Goal: Task Accomplishment & Management: Manage account settings

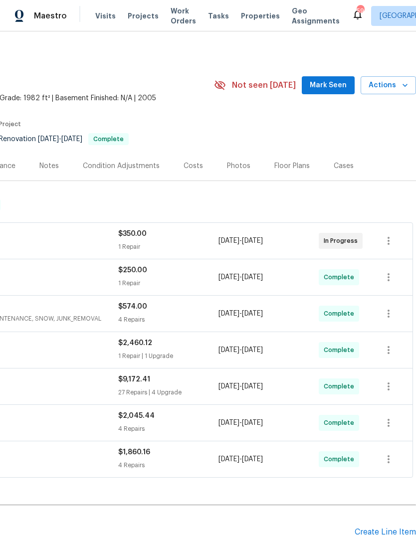
scroll to position [0, 148]
click at [326, 84] on span "Mark Seen" at bounding box center [327, 85] width 37 height 12
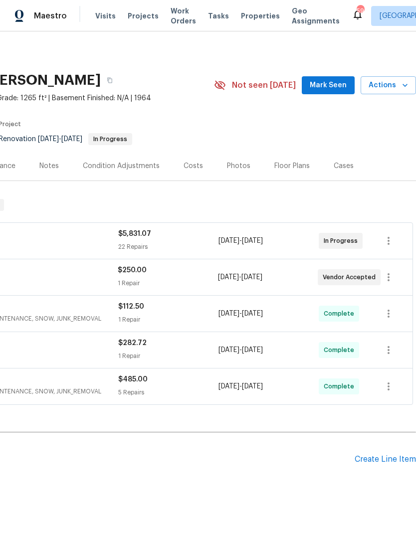
scroll to position [0, 148]
click at [325, 89] on span "Mark Seen" at bounding box center [327, 85] width 37 height 12
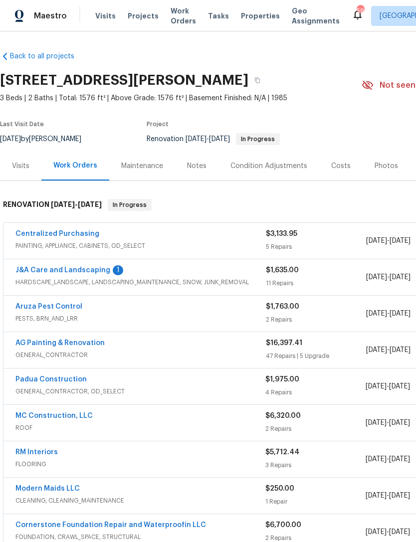
click at [103, 270] on link "J&A Care and Landscaping" at bounding box center [62, 270] width 95 height 7
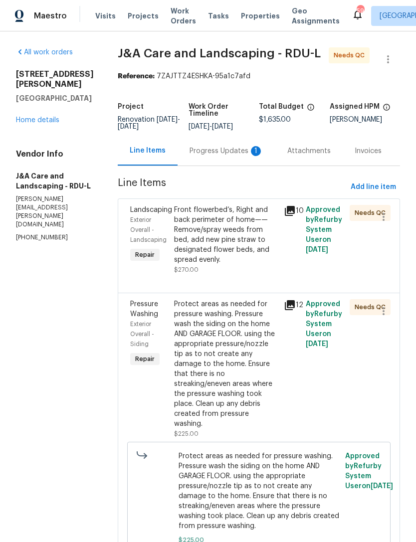
click at [231, 156] on div "Progress Updates 1" at bounding box center [226, 151] width 74 height 10
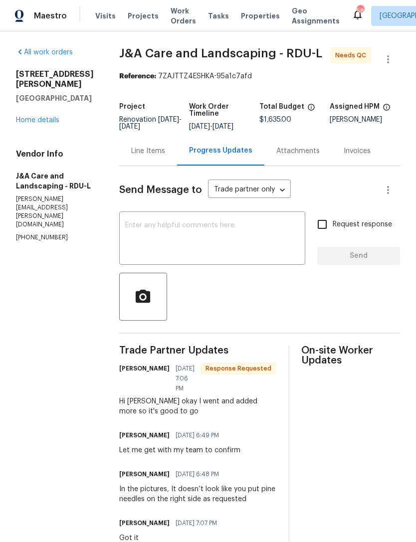
click at [169, 165] on div "Line Items" at bounding box center [148, 150] width 58 height 29
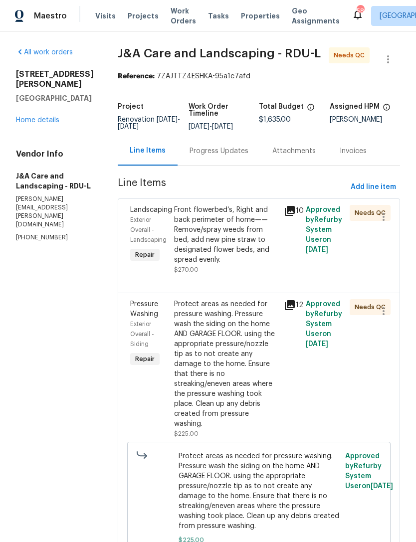
click at [295, 216] on icon at bounding box center [290, 211] width 10 height 10
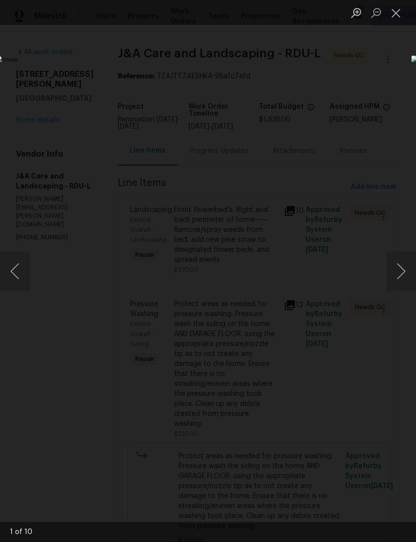
click at [405, 272] on button "Next image" at bounding box center [401, 271] width 30 height 40
click at [405, 271] on button "Next image" at bounding box center [401, 271] width 30 height 40
click at [410, 272] on button "Next image" at bounding box center [401, 271] width 30 height 40
click at [410, 273] on button "Next image" at bounding box center [401, 271] width 30 height 40
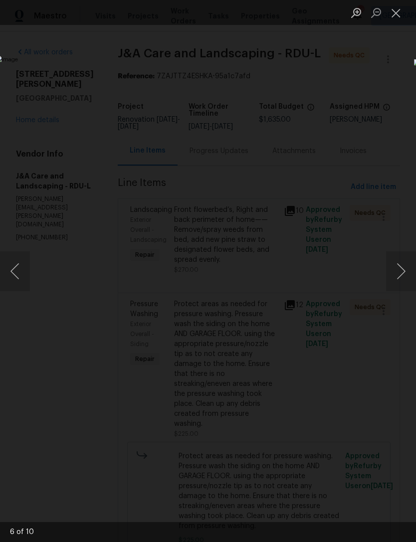
click at [410, 272] on button "Next image" at bounding box center [401, 271] width 30 height 40
click at [404, 274] on button "Next image" at bounding box center [401, 271] width 30 height 40
click at [403, 277] on button "Next image" at bounding box center [401, 271] width 30 height 40
click at [404, 283] on button "Next image" at bounding box center [401, 271] width 30 height 40
click at [406, 286] on button "Next image" at bounding box center [401, 271] width 30 height 40
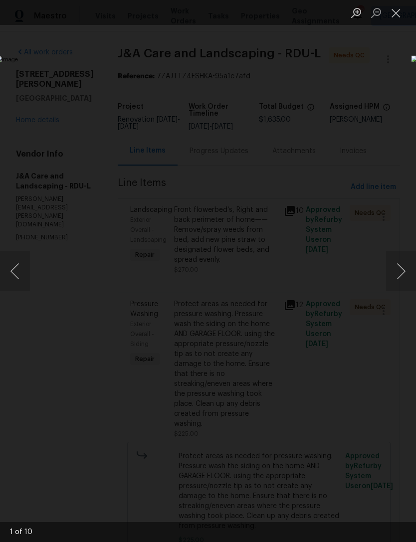
click at [410, 287] on button "Next image" at bounding box center [401, 271] width 30 height 40
click at [403, 14] on button "Close lightbox" at bounding box center [396, 12] width 20 height 17
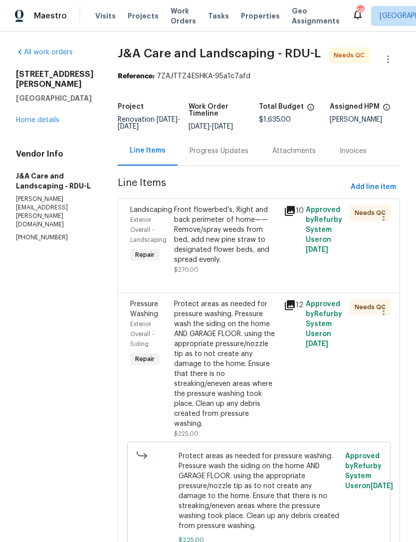
click at [41, 117] on link "Home details" at bounding box center [37, 120] width 43 height 7
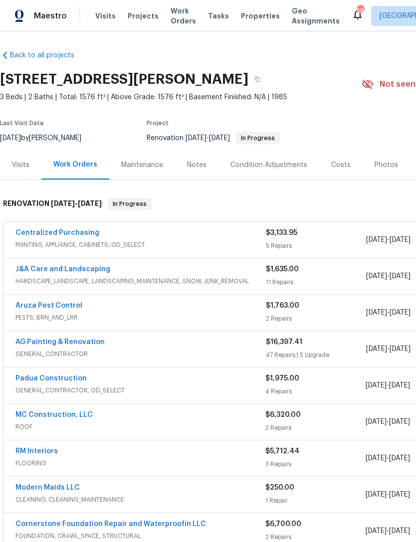
scroll to position [1, 0]
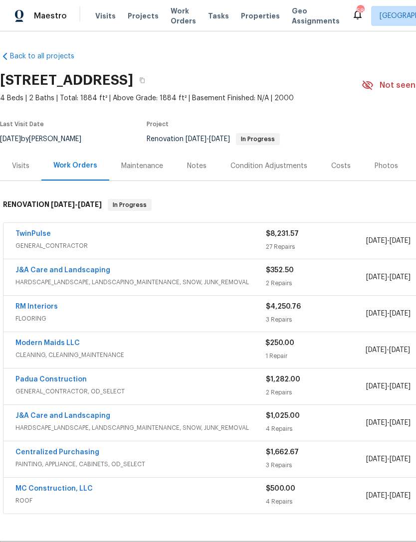
click at [44, 234] on link "TwinPulse" at bounding box center [32, 233] width 35 height 7
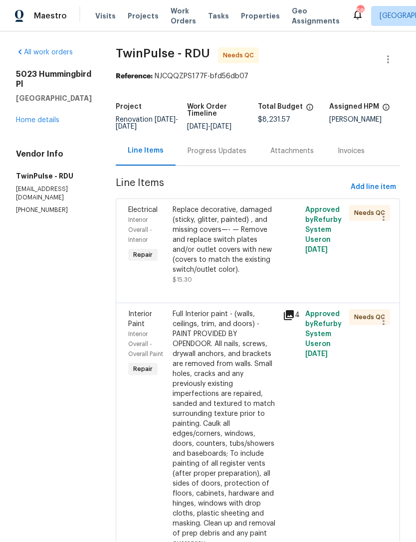
click at [255, 276] on div "Replace decorative, damaged (sticky, glitter, painted) , and missing covers—- —…" at bounding box center [224, 245] width 105 height 80
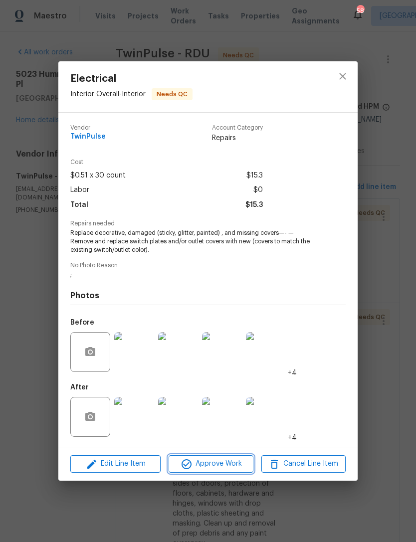
click at [228, 464] on span "Approve Work" at bounding box center [210, 463] width 78 height 12
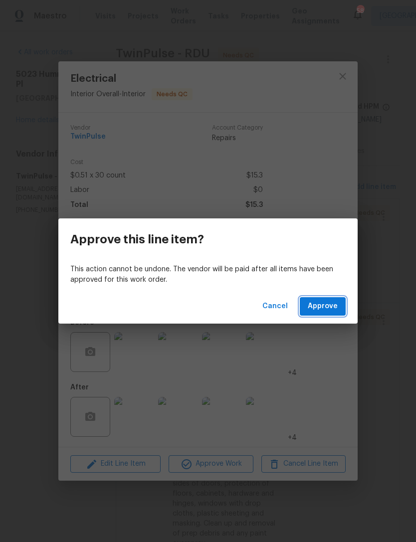
click at [332, 308] on span "Approve" at bounding box center [322, 306] width 30 height 12
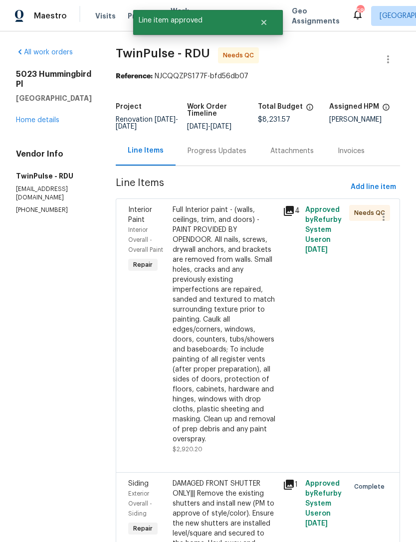
click at [254, 373] on div "Full Interior paint - (walls, ceilings, trim, and doors) - PAINT PROVIDED BY OP…" at bounding box center [224, 324] width 105 height 239
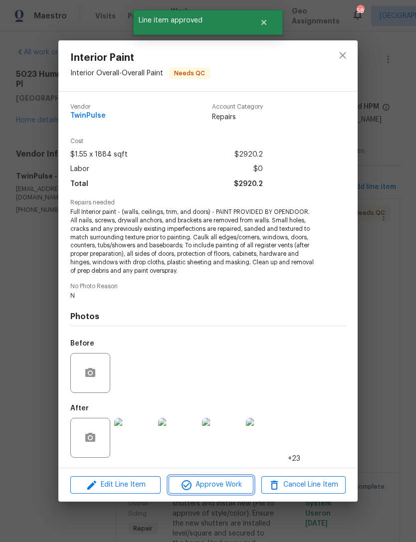
click at [218, 487] on span "Approve Work" at bounding box center [210, 484] width 78 height 12
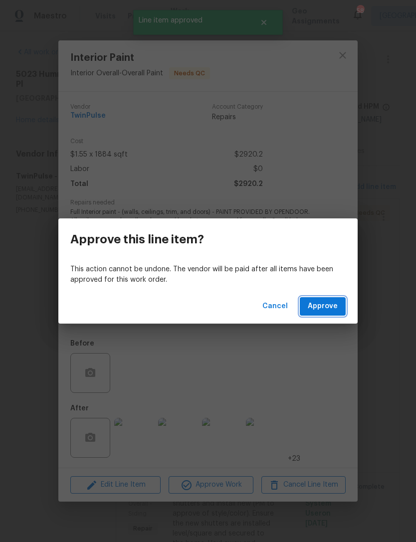
click at [334, 307] on span "Approve" at bounding box center [322, 306] width 30 height 12
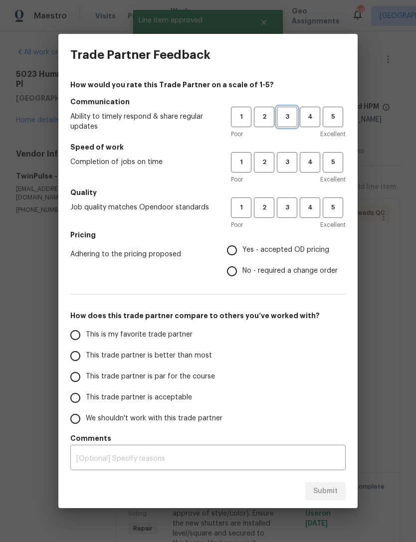
click at [293, 116] on span "3" at bounding box center [287, 116] width 18 height 11
click at [284, 159] on span "3" at bounding box center [287, 161] width 18 height 11
click at [287, 209] on span "3" at bounding box center [287, 207] width 18 height 11
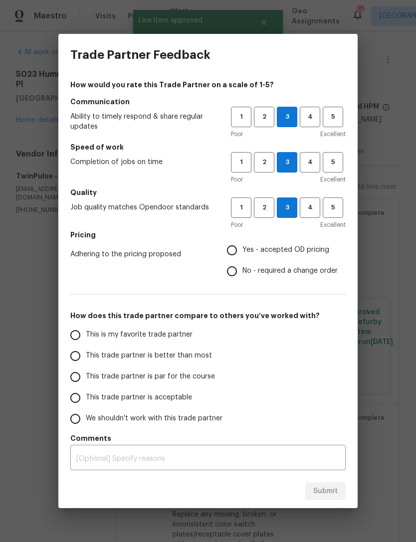
click at [241, 273] on input "No - required a change order" at bounding box center [231, 271] width 21 height 21
radio input "true"
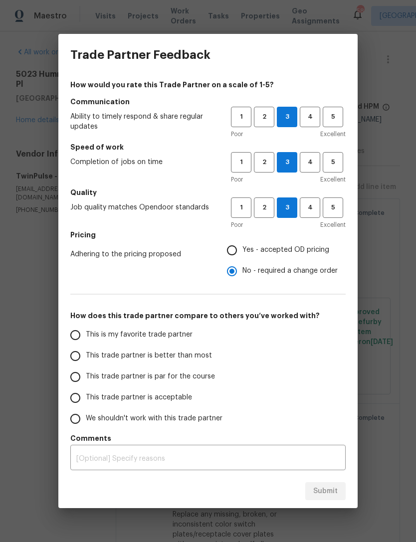
click at [154, 394] on span "This trade partner is acceptable" at bounding box center [139, 397] width 106 height 10
click at [86, 394] on input "This trade partner is acceptable" at bounding box center [75, 397] width 21 height 21
click at [330, 497] on button "Submit" at bounding box center [325, 491] width 40 height 18
radio input "true"
radio input "false"
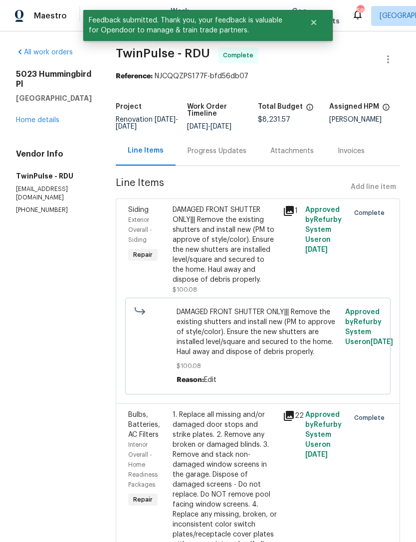
click at [52, 119] on link "Home details" at bounding box center [37, 120] width 43 height 7
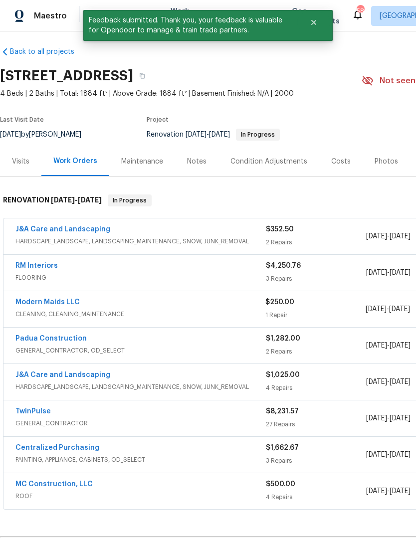
scroll to position [4, 0]
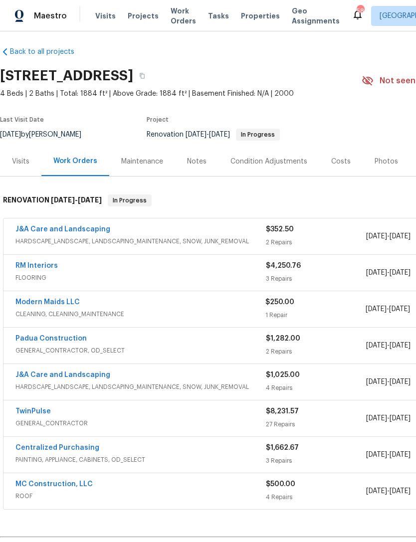
click at [77, 231] on link "J&A Care and Landscaping" at bounding box center [62, 229] width 95 height 7
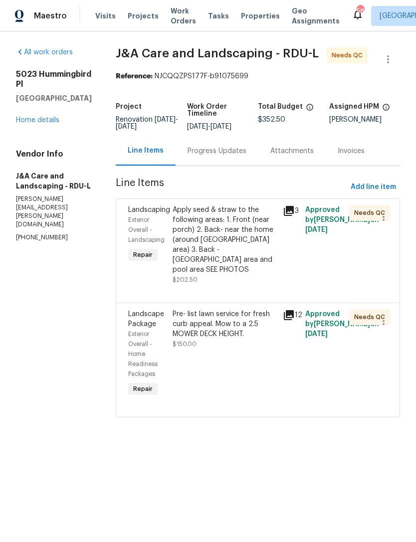
click at [267, 285] on div "Apply seed & straw to the following areas: 1. Front (near porch) 2. Back- near …" at bounding box center [224, 245] width 105 height 80
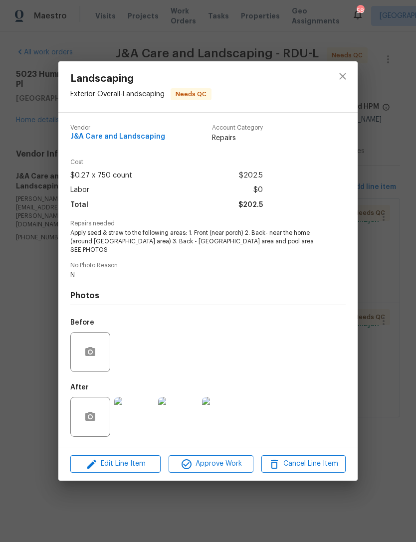
click at [148, 428] on img at bounding box center [134, 417] width 40 height 40
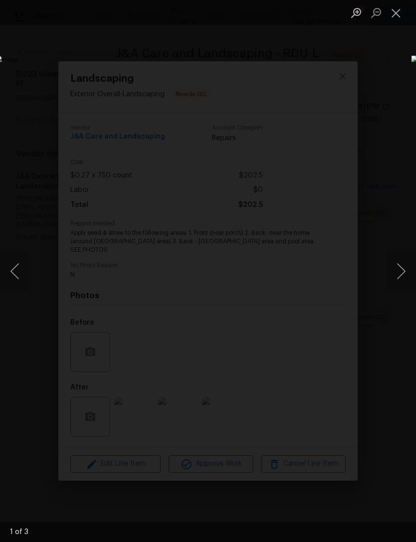
click at [410, 265] on button "Next image" at bounding box center [401, 271] width 30 height 40
click at [408, 258] on button "Next image" at bounding box center [401, 271] width 30 height 40
click at [410, 258] on button "Next image" at bounding box center [401, 271] width 30 height 40
click at [410, 257] on button "Next image" at bounding box center [401, 271] width 30 height 40
click at [404, 259] on button "Next image" at bounding box center [401, 271] width 30 height 40
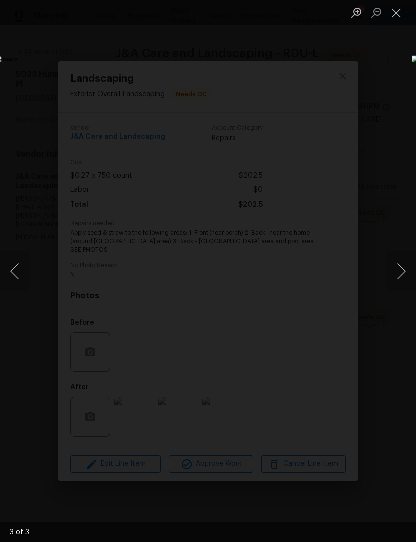
click at [410, 264] on button "Next image" at bounding box center [401, 271] width 30 height 40
click at [411, 268] on button "Next image" at bounding box center [401, 271] width 30 height 40
click at [400, 11] on button "Close lightbox" at bounding box center [396, 12] width 20 height 17
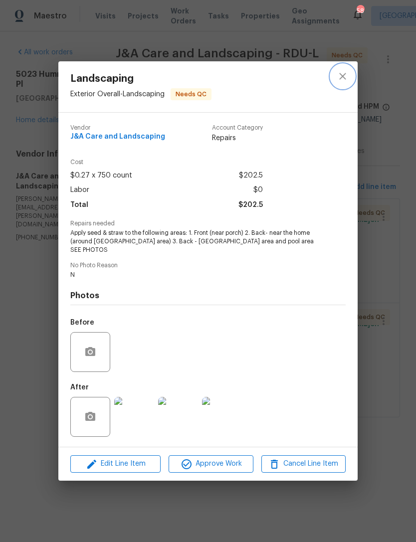
click at [345, 80] on icon "close" at bounding box center [342, 76] width 12 height 12
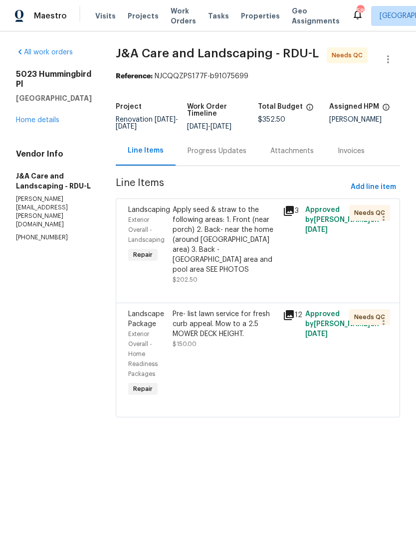
click at [242, 342] on div "Pre- list lawn service for fresh curb appeal. Mow to a 2.5 MOWER DECK HEIGHT. $…" at bounding box center [224, 329] width 105 height 40
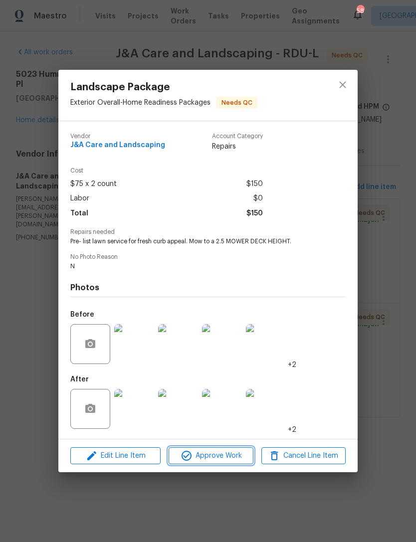
click at [222, 460] on span "Approve Work" at bounding box center [210, 456] width 78 height 12
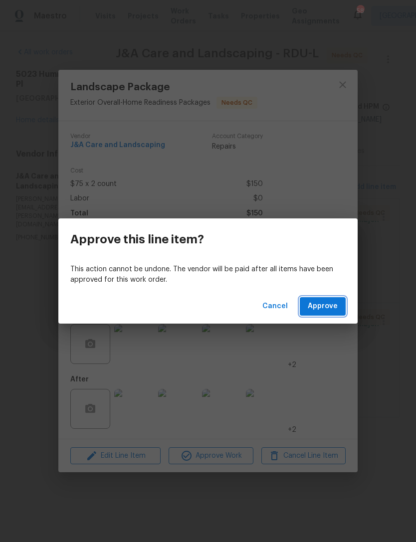
click at [330, 309] on span "Approve" at bounding box center [322, 306] width 30 height 12
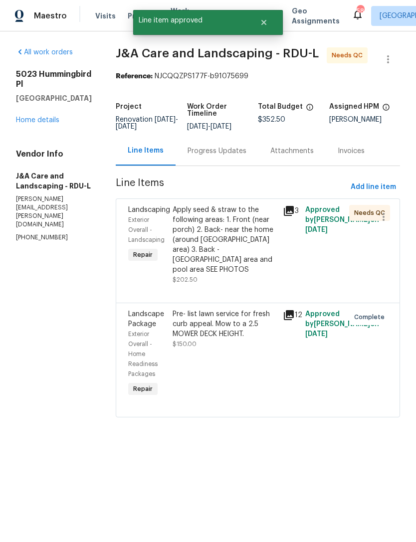
click at [30, 117] on link "Home details" at bounding box center [37, 120] width 43 height 7
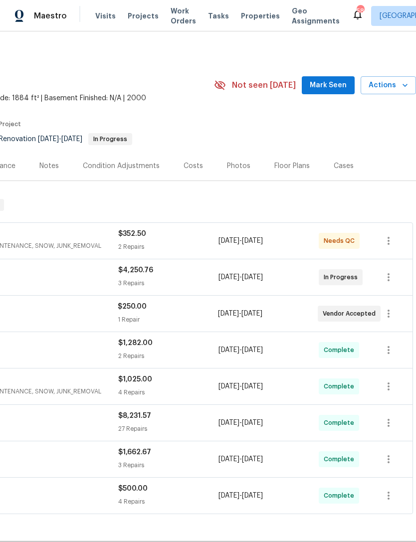
scroll to position [0, 148]
click at [335, 83] on span "Mark Seen" at bounding box center [327, 85] width 37 height 12
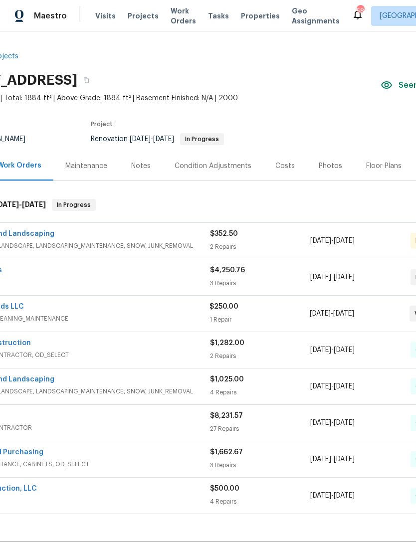
scroll to position [0, 56]
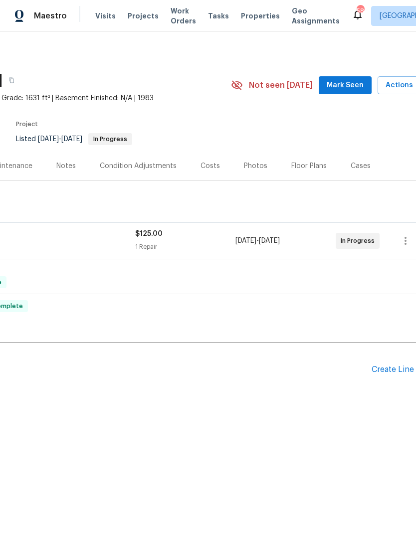
scroll to position [0, 133]
click at [346, 84] on span "Mark Seen" at bounding box center [342, 85] width 37 height 12
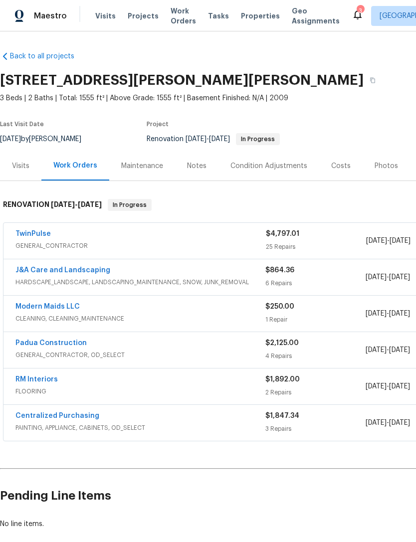
scroll to position [22, 0]
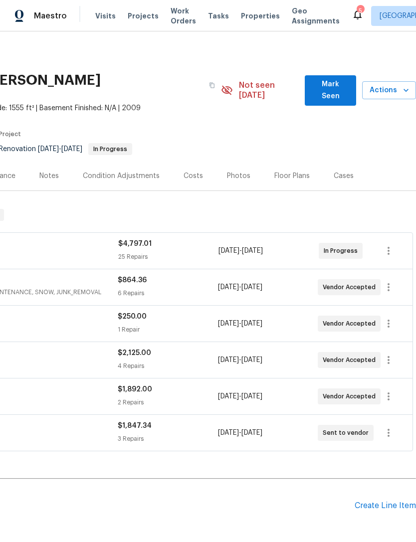
scroll to position [0, 148]
click at [324, 86] on span "Mark Seen" at bounding box center [329, 90] width 35 height 24
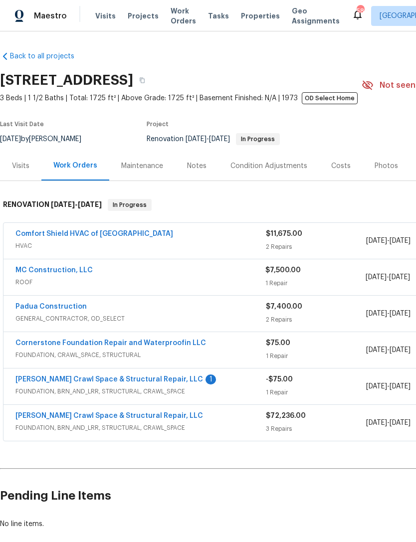
click at [157, 381] on link "[PERSON_NAME] Crawl Space & Structural Repair, LLC" at bounding box center [108, 379] width 187 height 7
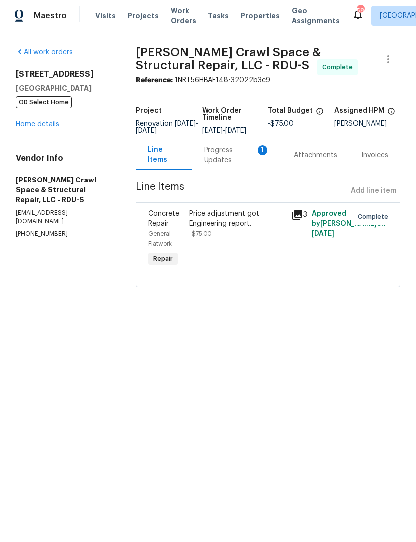
click at [238, 159] on div "Progress Updates 1" at bounding box center [237, 155] width 66 height 20
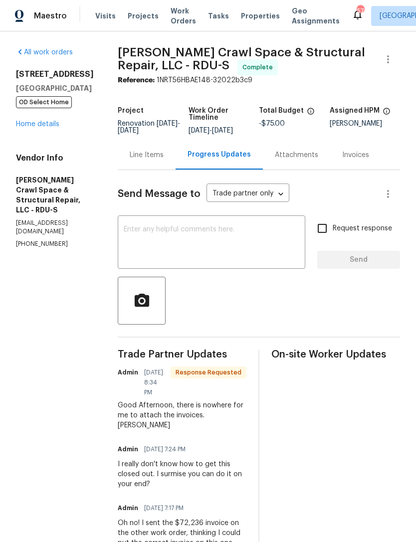
click at [235, 248] on textarea at bounding box center [211, 243] width 175 height 35
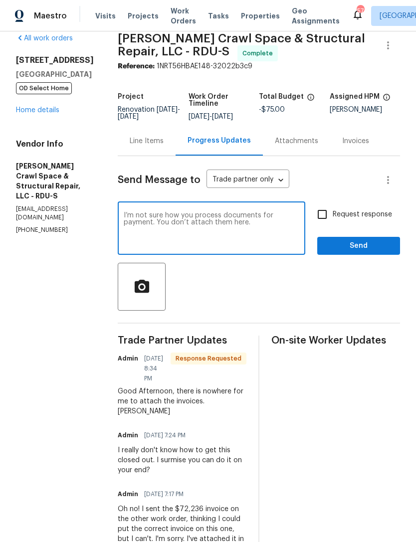
scroll to position [22, 0]
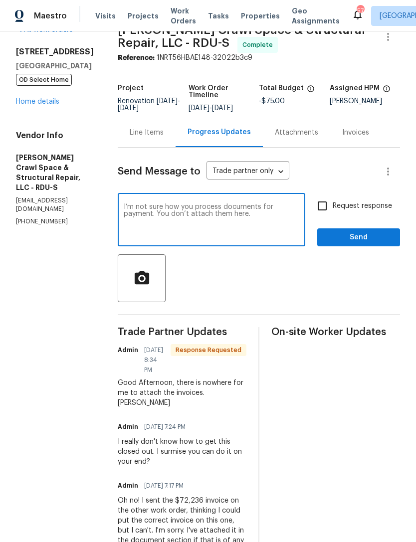
type textarea "I’m not sure how you process documents for payment. You don’t attach them here."
click at [370, 242] on span "Send" at bounding box center [358, 237] width 67 height 12
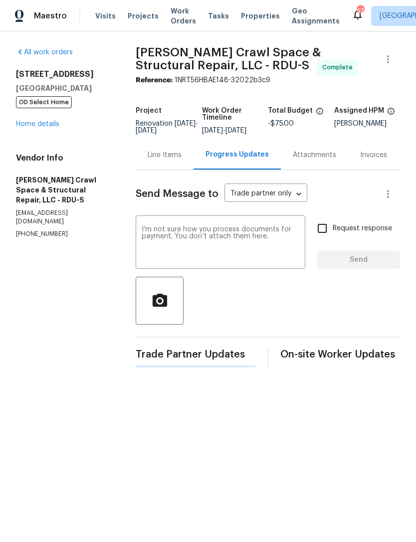
scroll to position [0, 0]
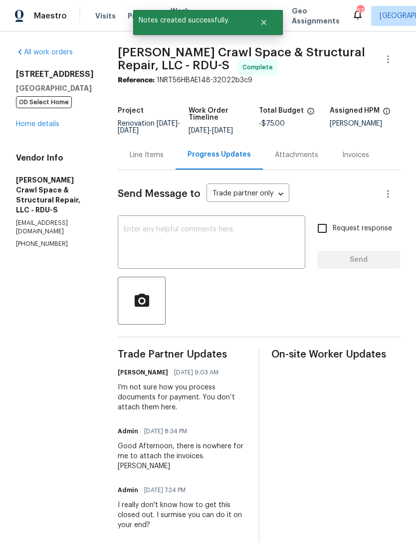
click at [36, 124] on link "Home details" at bounding box center [37, 124] width 43 height 7
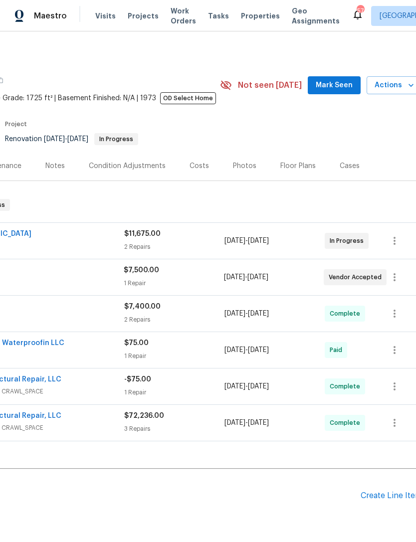
scroll to position [0, 145]
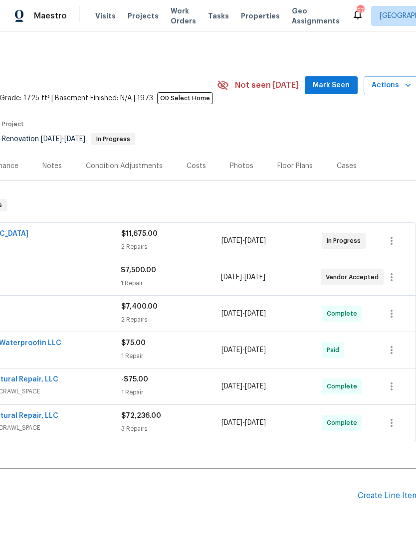
click at [333, 85] on span "Mark Seen" at bounding box center [330, 85] width 37 height 12
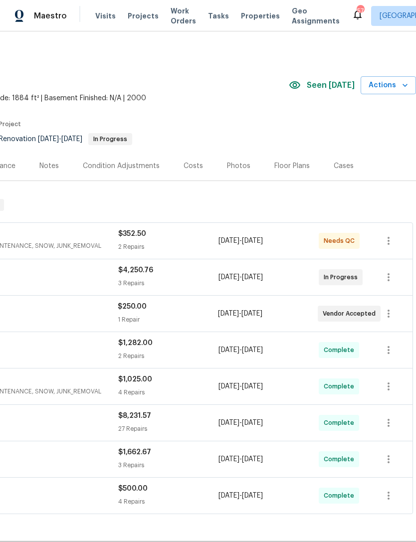
scroll to position [0, 148]
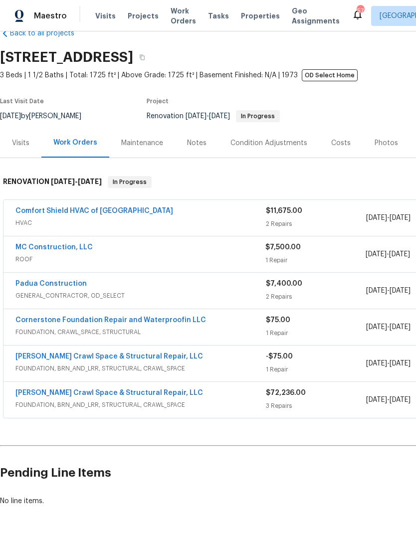
scroll to position [23, 0]
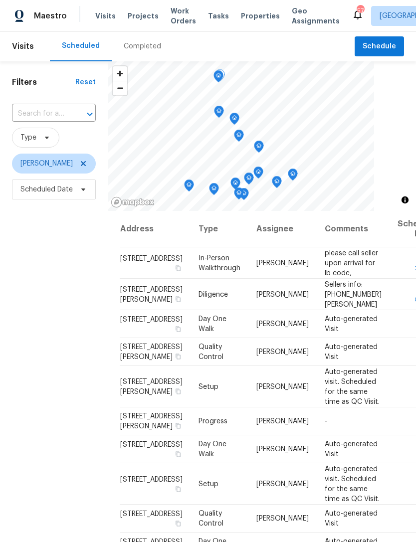
click at [0, 0] on icon at bounding box center [0, 0] width 0 height 0
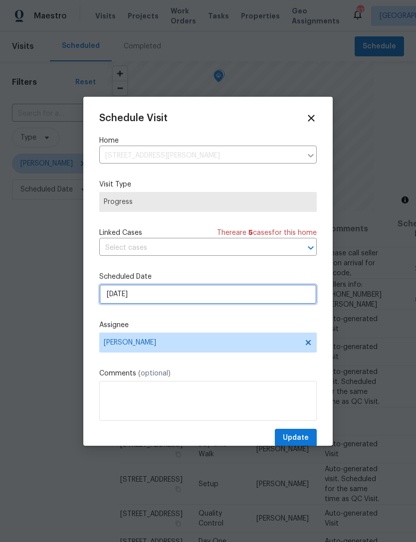
click at [147, 297] on input "[DATE]" at bounding box center [207, 294] width 217 height 20
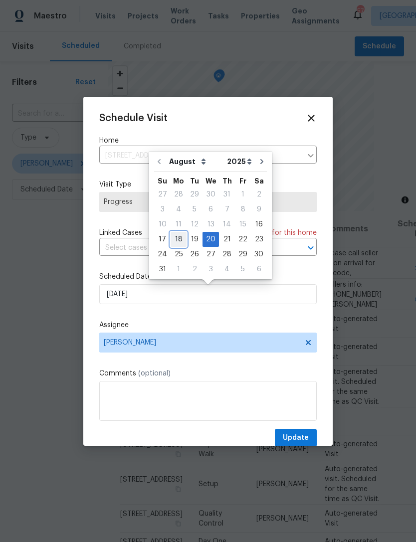
click at [176, 239] on div "18" at bounding box center [178, 239] width 16 height 14
type input "8/18/2025"
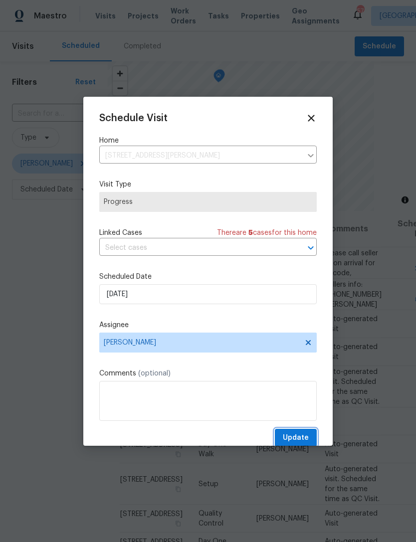
click at [308, 434] on span "Update" at bounding box center [296, 438] width 26 height 12
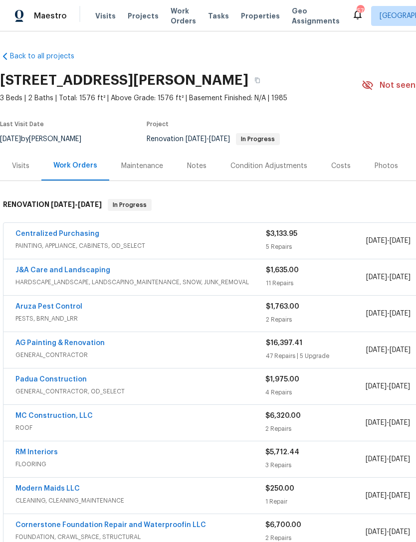
click at [66, 417] on link "MC Construction, LLC" at bounding box center [53, 415] width 77 height 7
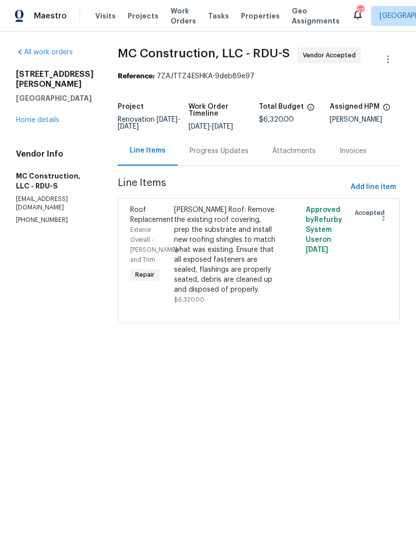
click at [221, 154] on div "Progress Updates" at bounding box center [218, 151] width 59 height 10
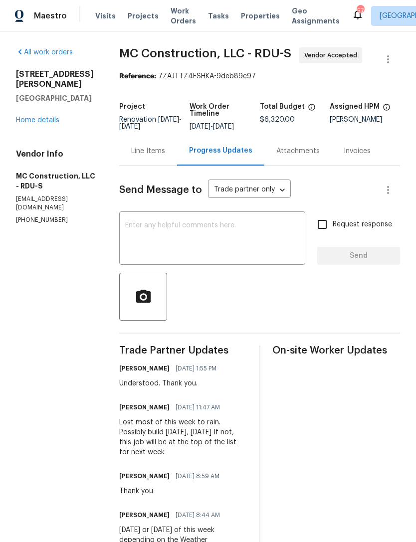
click at [34, 123] on link "Home details" at bounding box center [37, 120] width 43 height 7
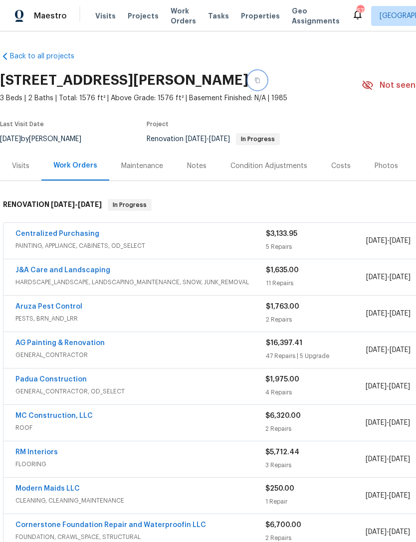
click at [260, 78] on icon "button" at bounding box center [257, 80] width 6 height 6
click at [266, 74] on button "button" at bounding box center [257, 80] width 18 height 18
